Goal: Information Seeking & Learning: Learn about a topic

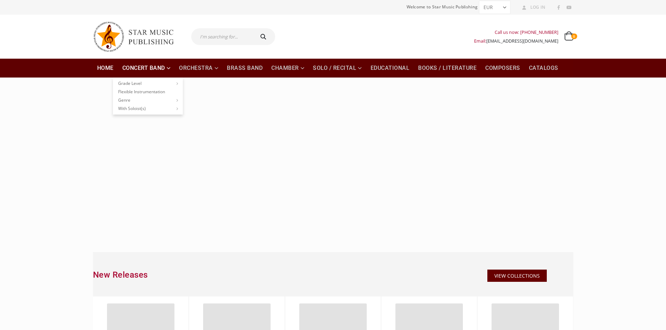
click at [143, 67] on link "Concert Band" at bounding box center [146, 68] width 57 height 19
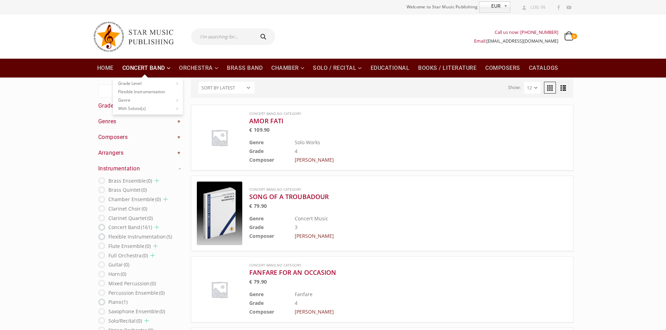
click at [170, 65] on link "Concert Band" at bounding box center [146, 68] width 57 height 19
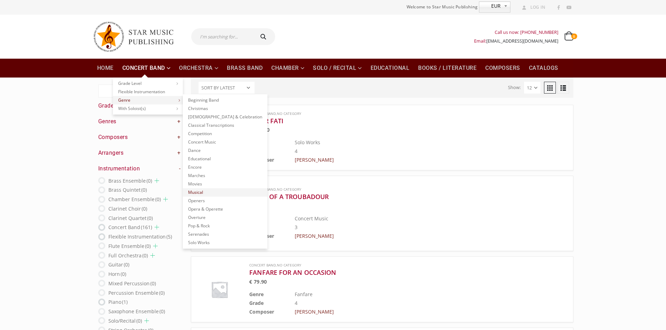
click at [196, 193] on link "Musical" at bounding box center [225, 192] width 85 height 8
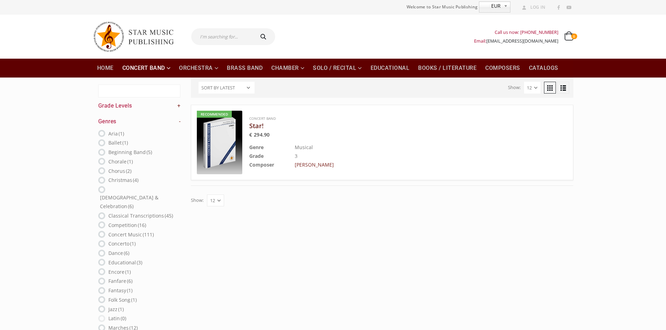
click at [259, 128] on h3 "Star!" at bounding box center [390, 126] width 283 height 8
click at [168, 67] on link "Concert Band" at bounding box center [146, 68] width 57 height 19
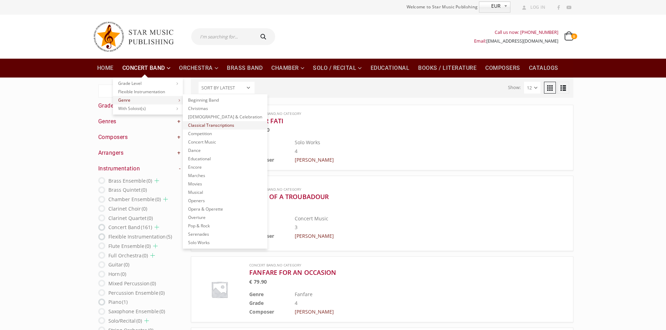
click at [210, 126] on link "Classical Transcriptions" at bounding box center [225, 125] width 85 height 8
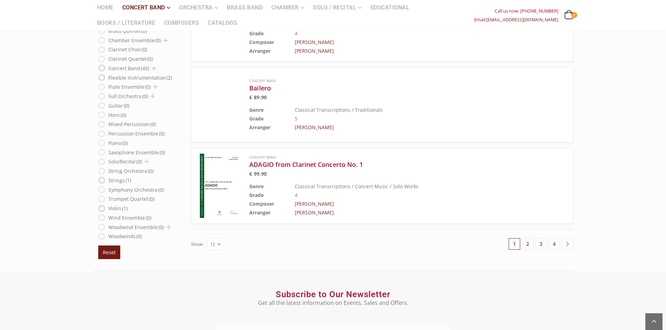
scroll to position [839, 0]
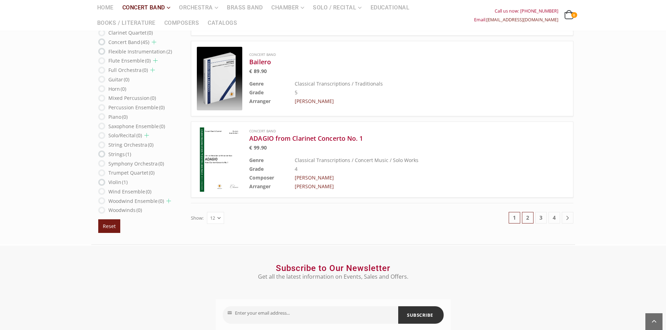
click at [525, 219] on link "2" at bounding box center [528, 218] width 12 height 12
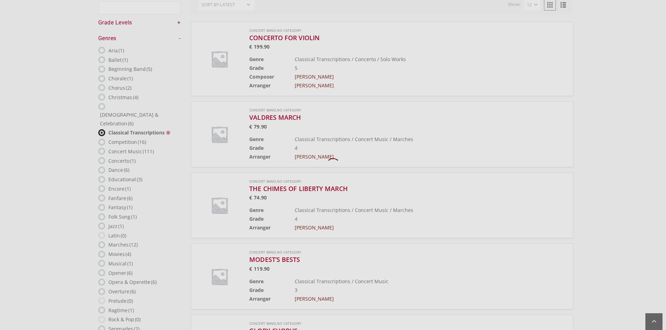
scroll to position [41, 0]
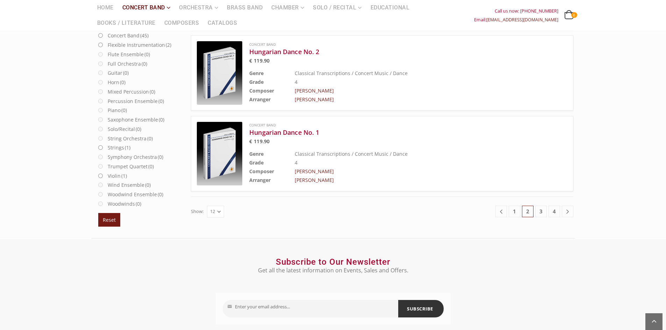
scroll to position [880, 0]
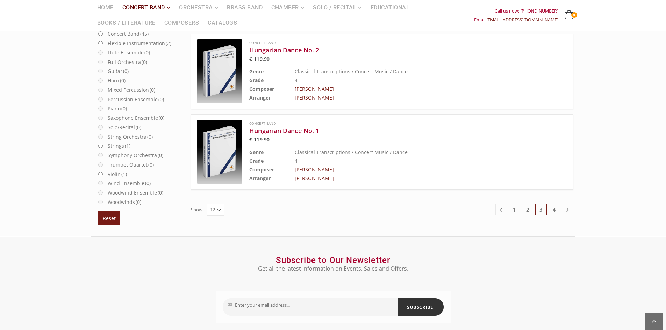
click at [540, 208] on link "3" at bounding box center [541, 210] width 12 height 12
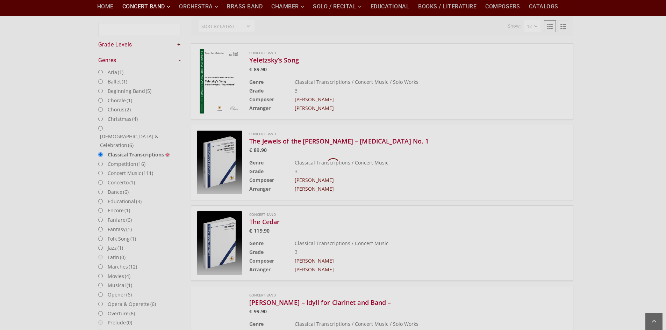
scroll to position [41, 0]
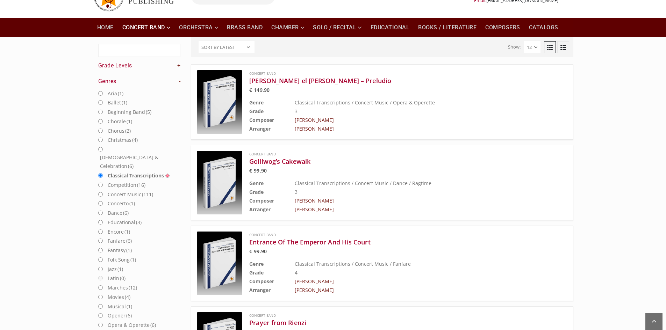
click at [125, 181] on label "Competition (16)" at bounding box center [127, 185] width 38 height 9
click at [103, 183] on input "Competition (16)" at bounding box center [100, 185] width 5 height 5
radio input "true"
click at [127, 181] on label "Competition (16)" at bounding box center [127, 185] width 38 height 9
click at [103, 183] on input "Competition (16)" at bounding box center [100, 185] width 5 height 5
